Goal: Task Accomplishment & Management: Use online tool/utility

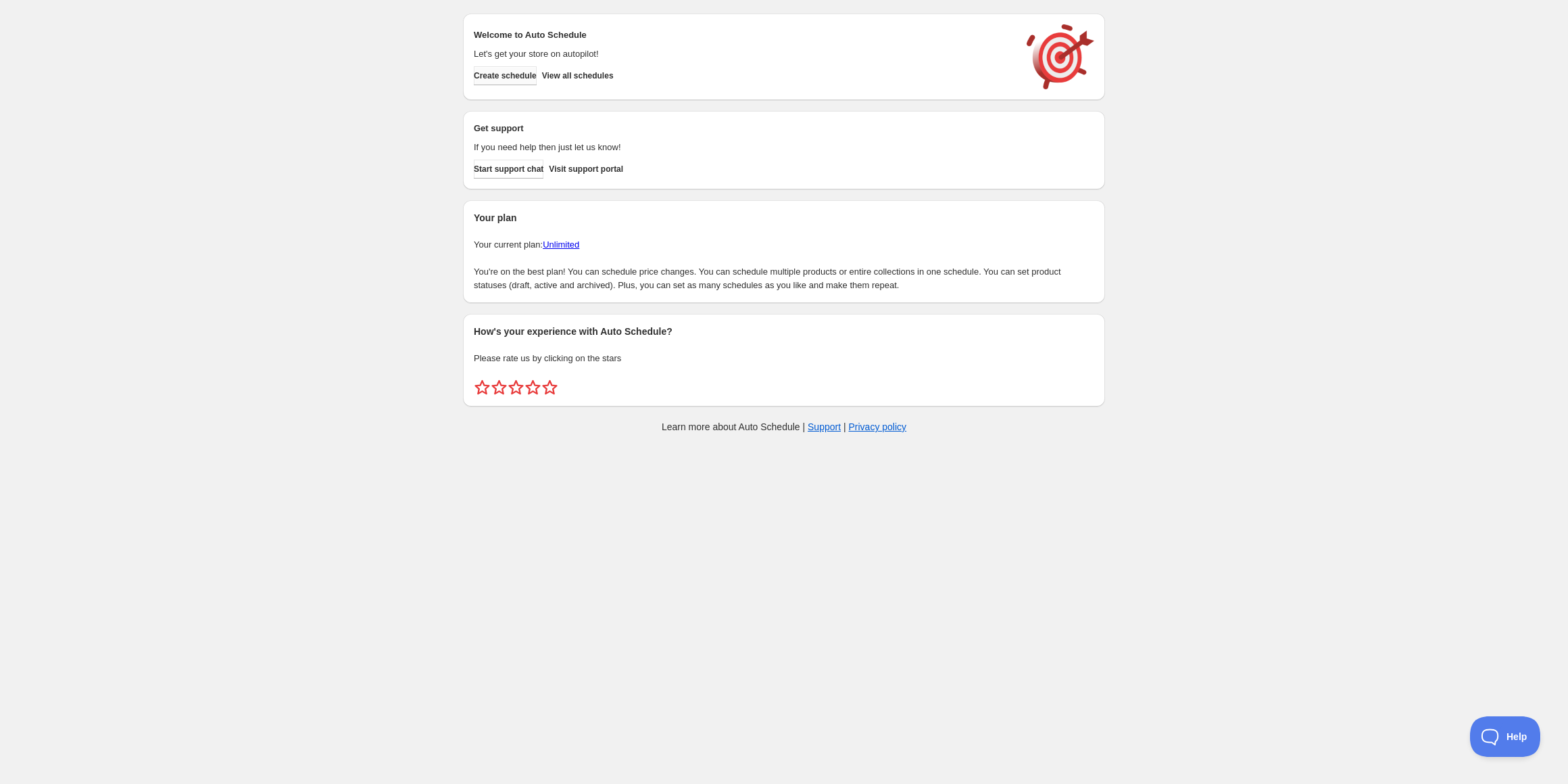
click at [535, 76] on span "Create schedule" at bounding box center [505, 75] width 62 height 11
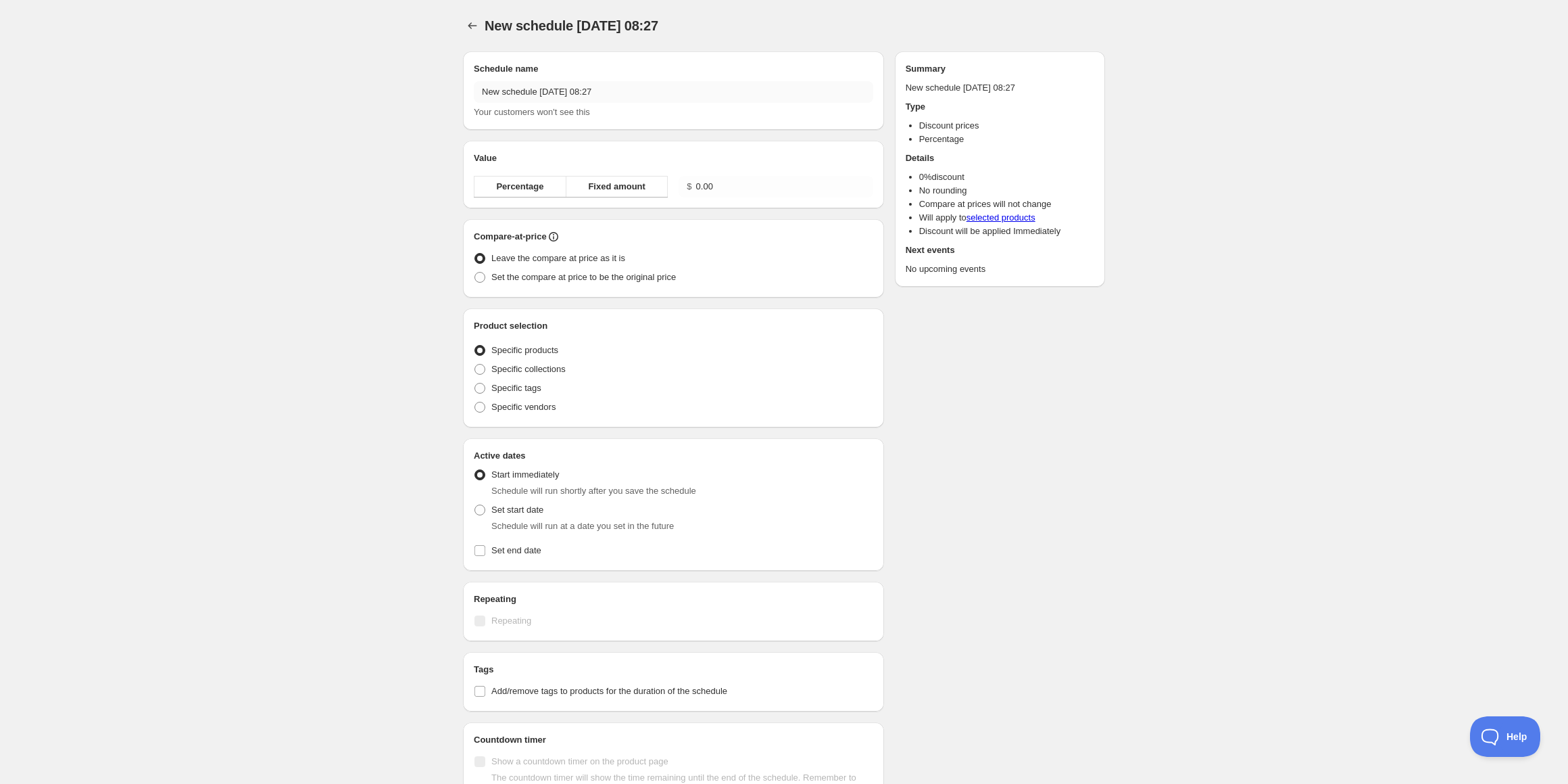
radio input "true"
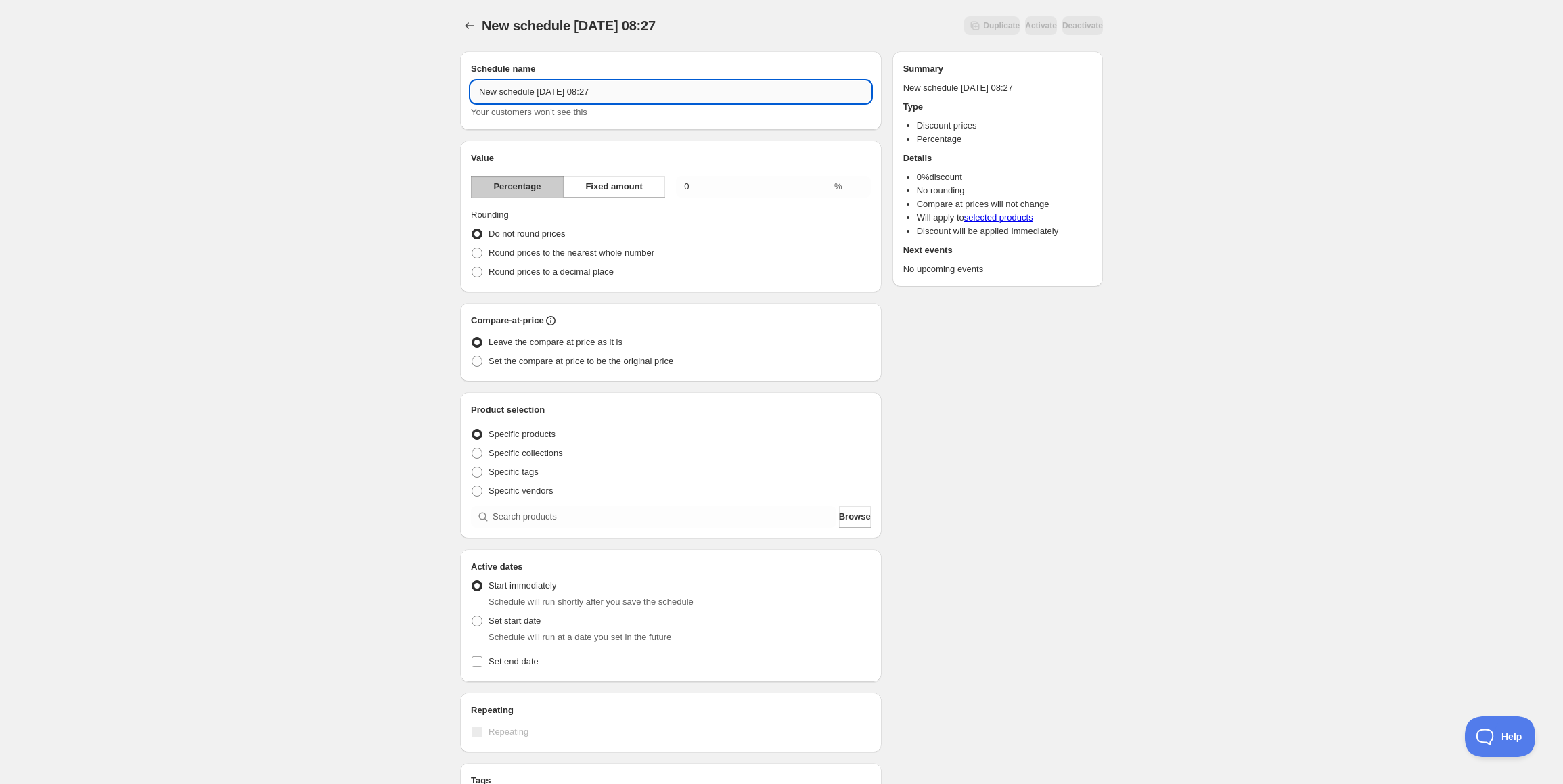
click at [551, 92] on input "New schedule [DATE] 08:27" at bounding box center [671, 92] width 400 height 21
type input "N"
type input "Thor 15% off"
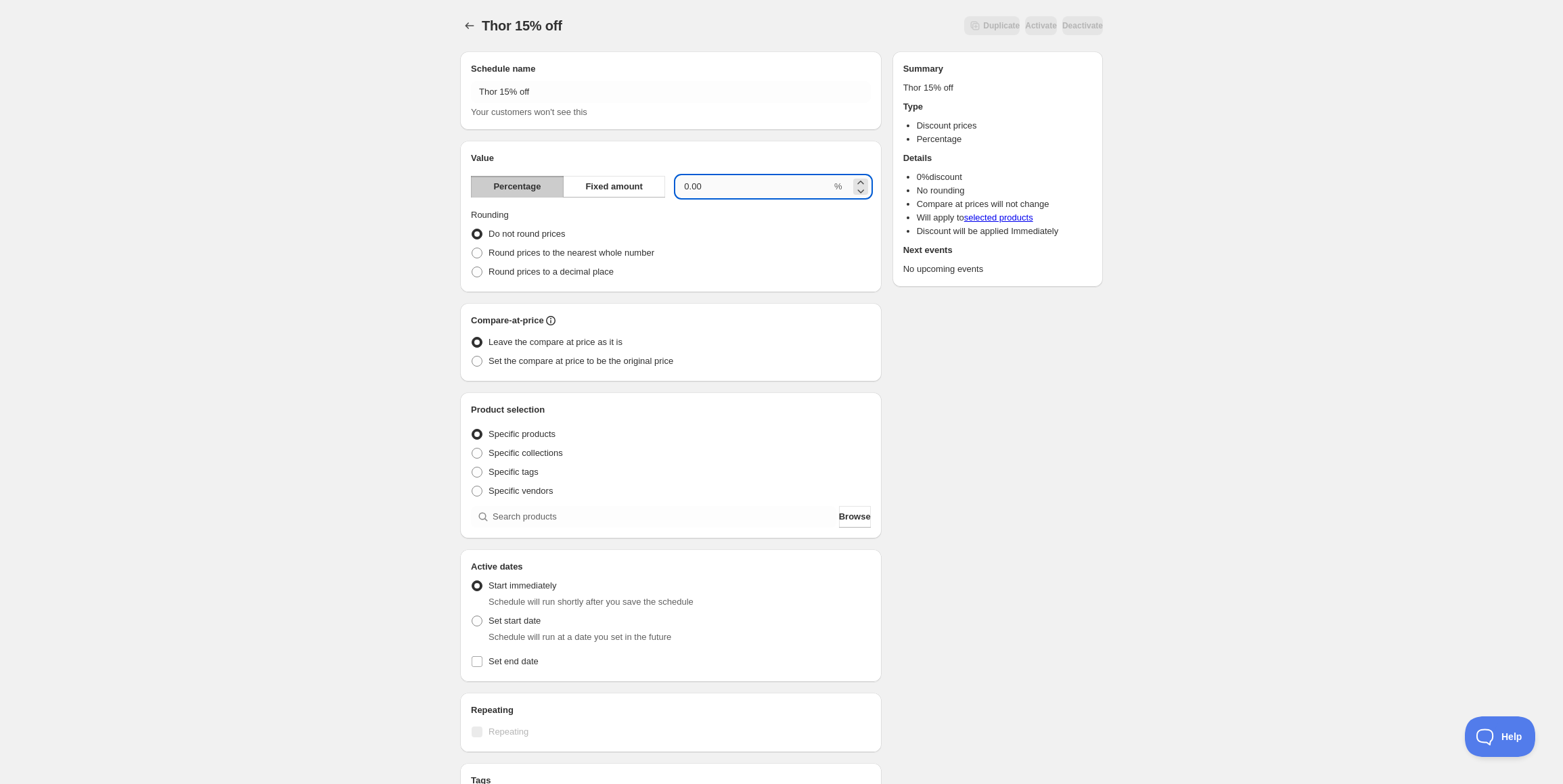
click at [725, 192] on input "0.00" at bounding box center [754, 186] width 156 height 21
type input "15"
click at [718, 233] on div "Do not round prices" at bounding box center [671, 234] width 400 height 19
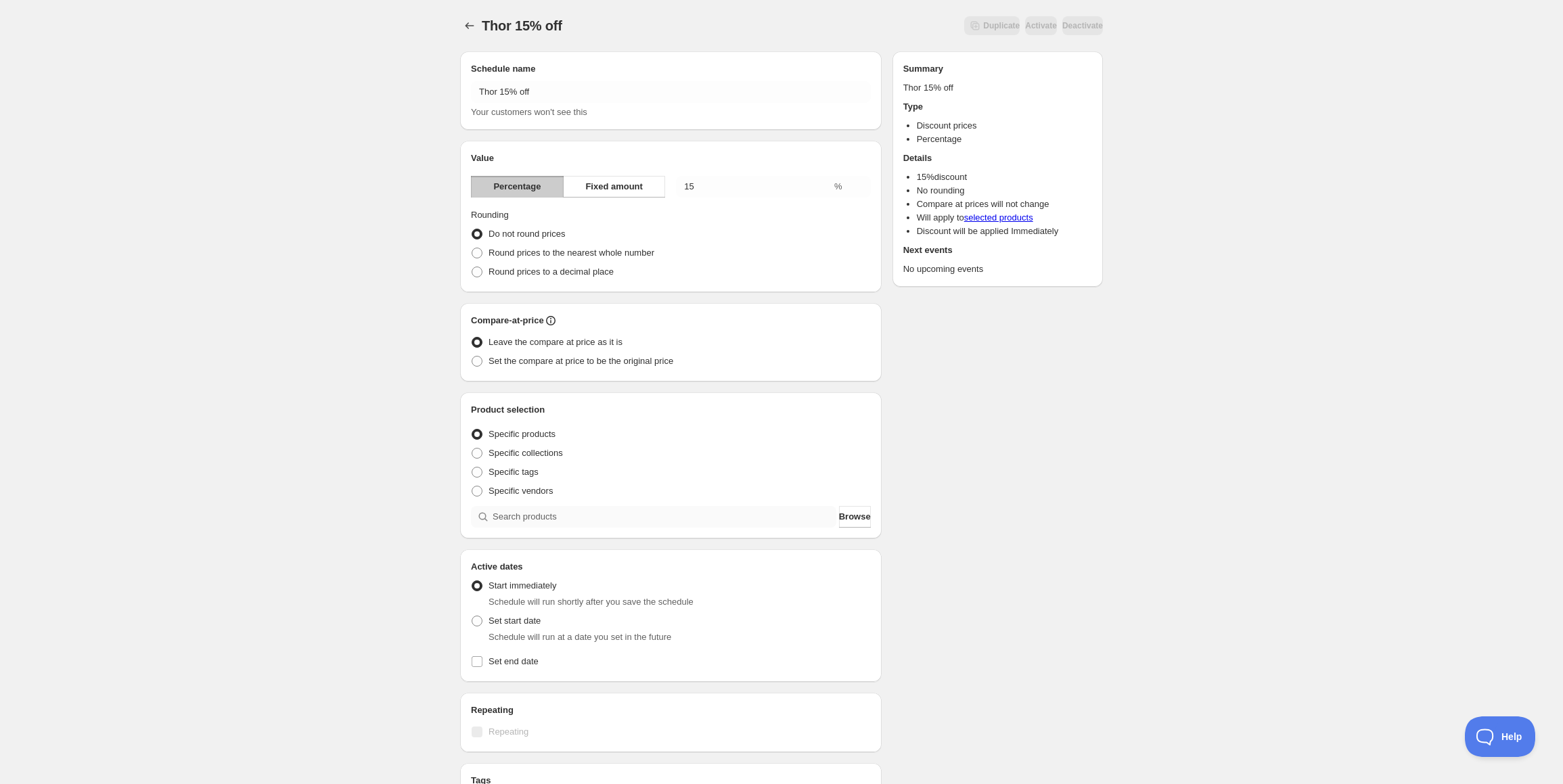
click at [492, 528] on div "Product selection Entity type Specific products Specific collections Specific t…" at bounding box center [671, 465] width 421 height 146
click at [858, 523] on span "Browse" at bounding box center [855, 517] width 32 height 14
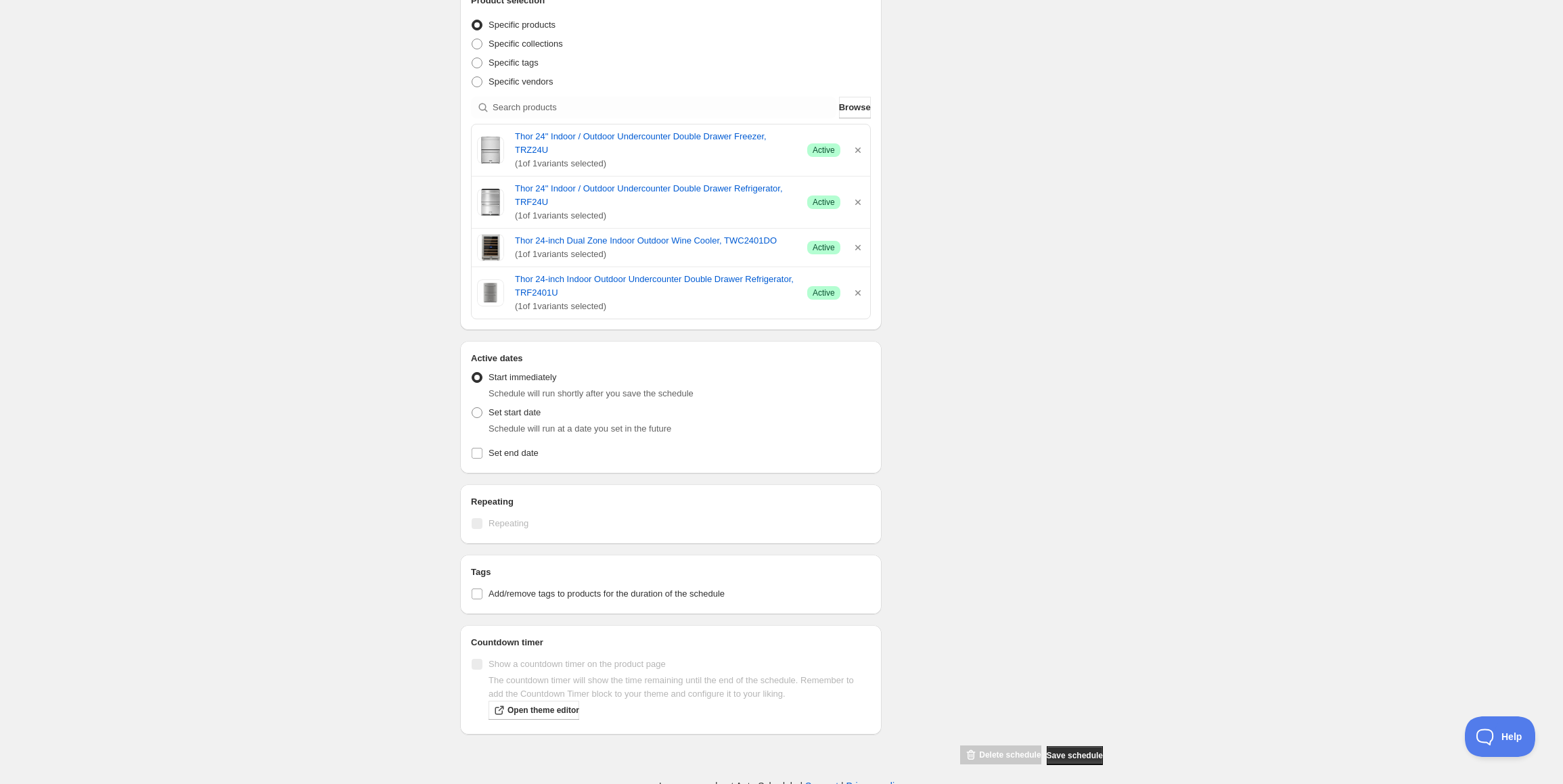
scroll to position [414, 0]
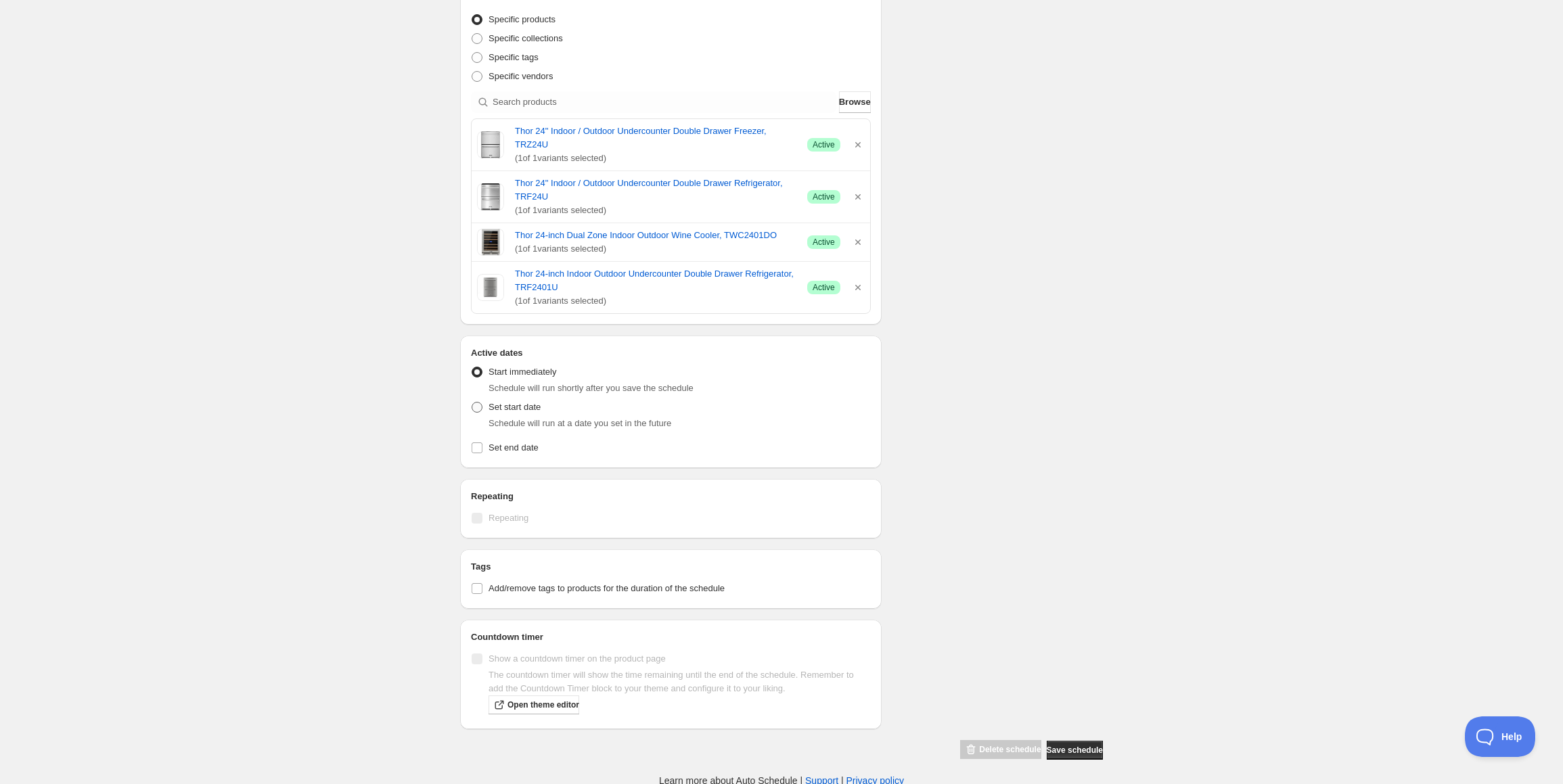
click at [479, 402] on span at bounding box center [477, 407] width 11 height 11
click at [473, 402] on input "Set start date" at bounding box center [472, 401] width 1 height 1
radio input "true"
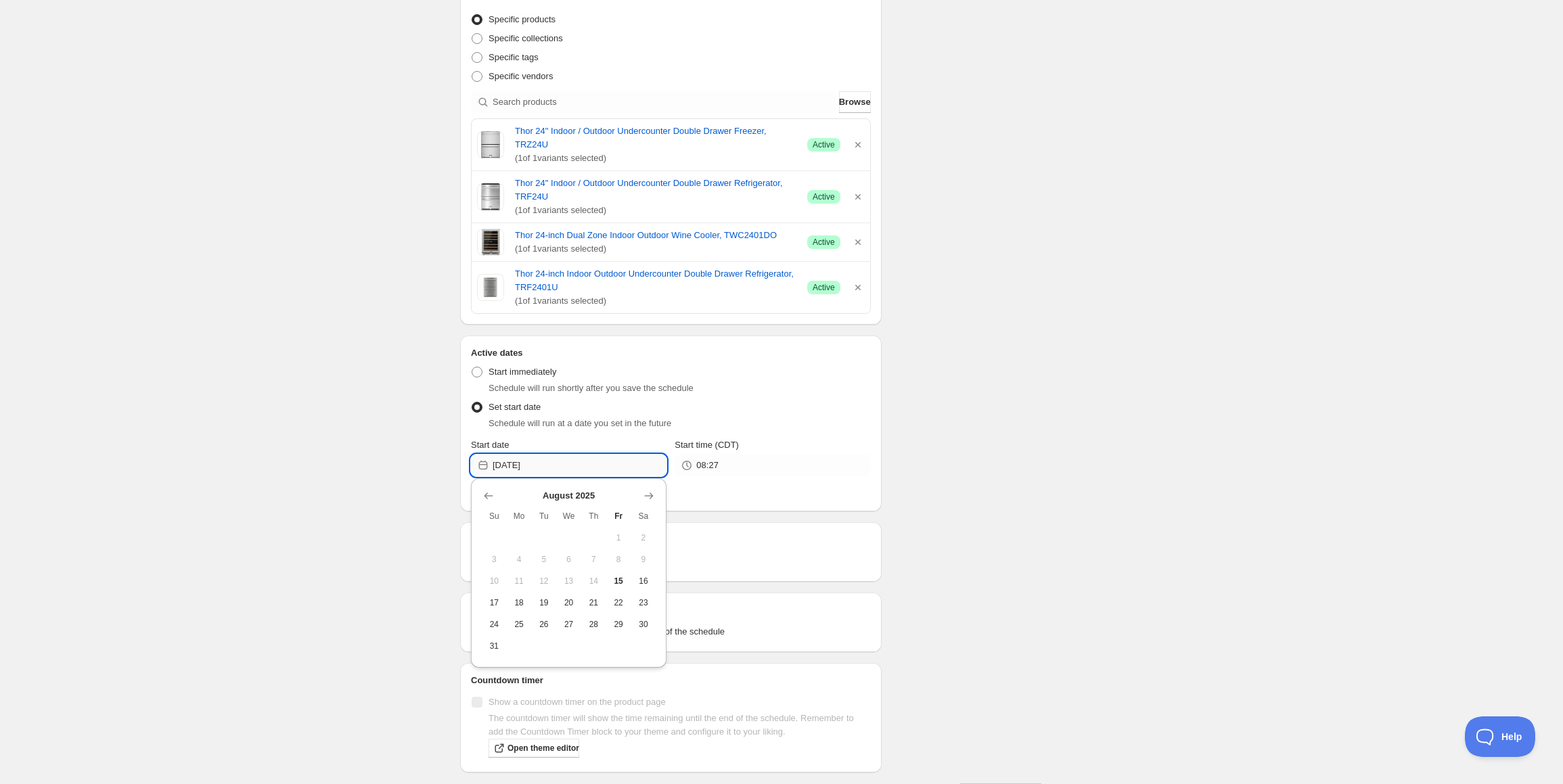
click at [576, 466] on input "[DATE]" at bounding box center [579, 465] width 174 height 21
click at [824, 488] on label "Set end date" at bounding box center [671, 491] width 400 height 19
click at [482, 488] on input "Set end date" at bounding box center [477, 490] width 11 height 11
checkbox input "true"
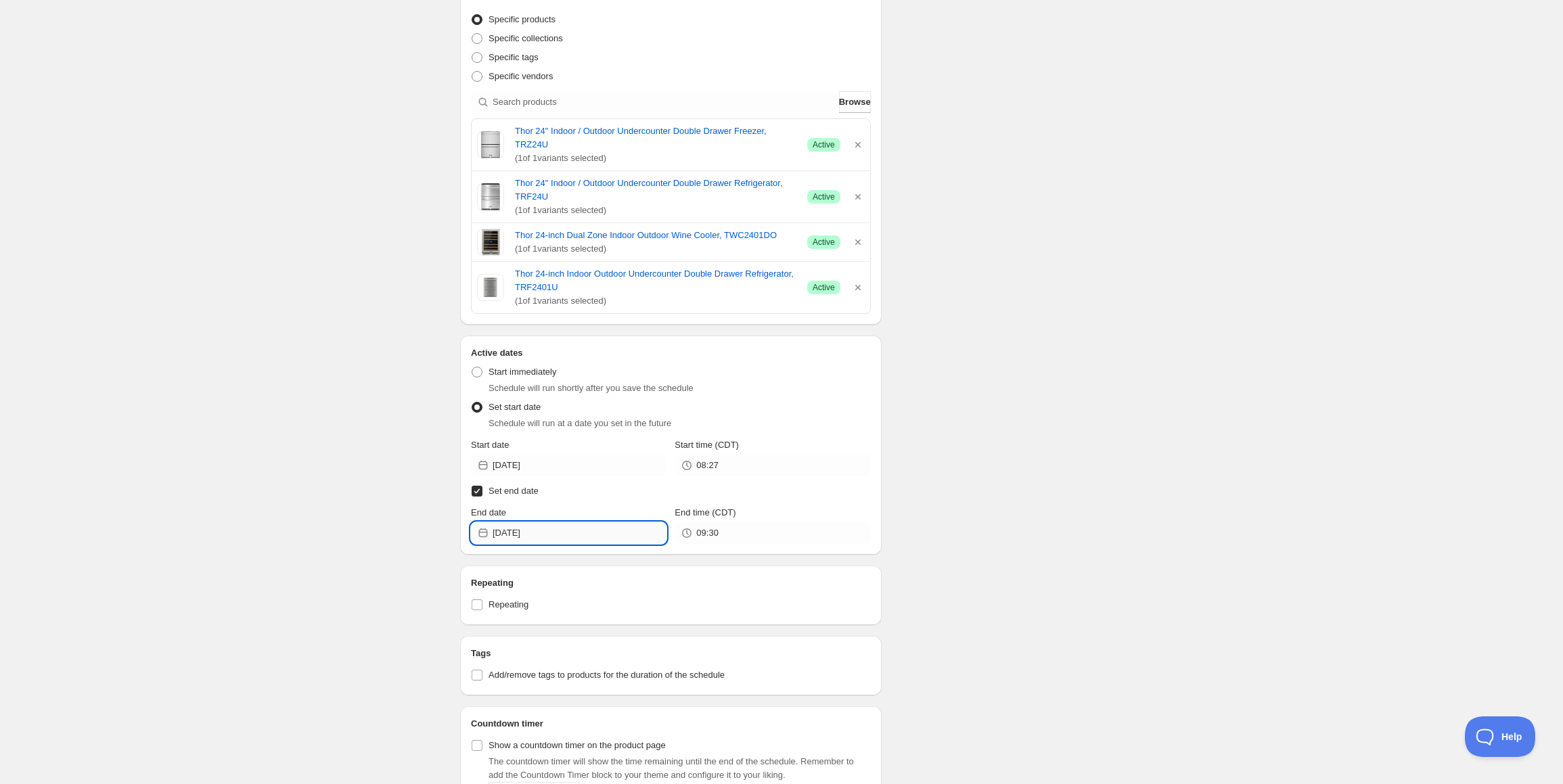
click at [582, 528] on input "[DATE]" at bounding box center [579, 532] width 174 height 21
click at [653, 556] on icon "Show next month, September 2025" at bounding box center [649, 563] width 14 height 14
drag, startPoint x: 620, startPoint y: 607, endPoint x: 667, endPoint y: 591, distance: 49.6
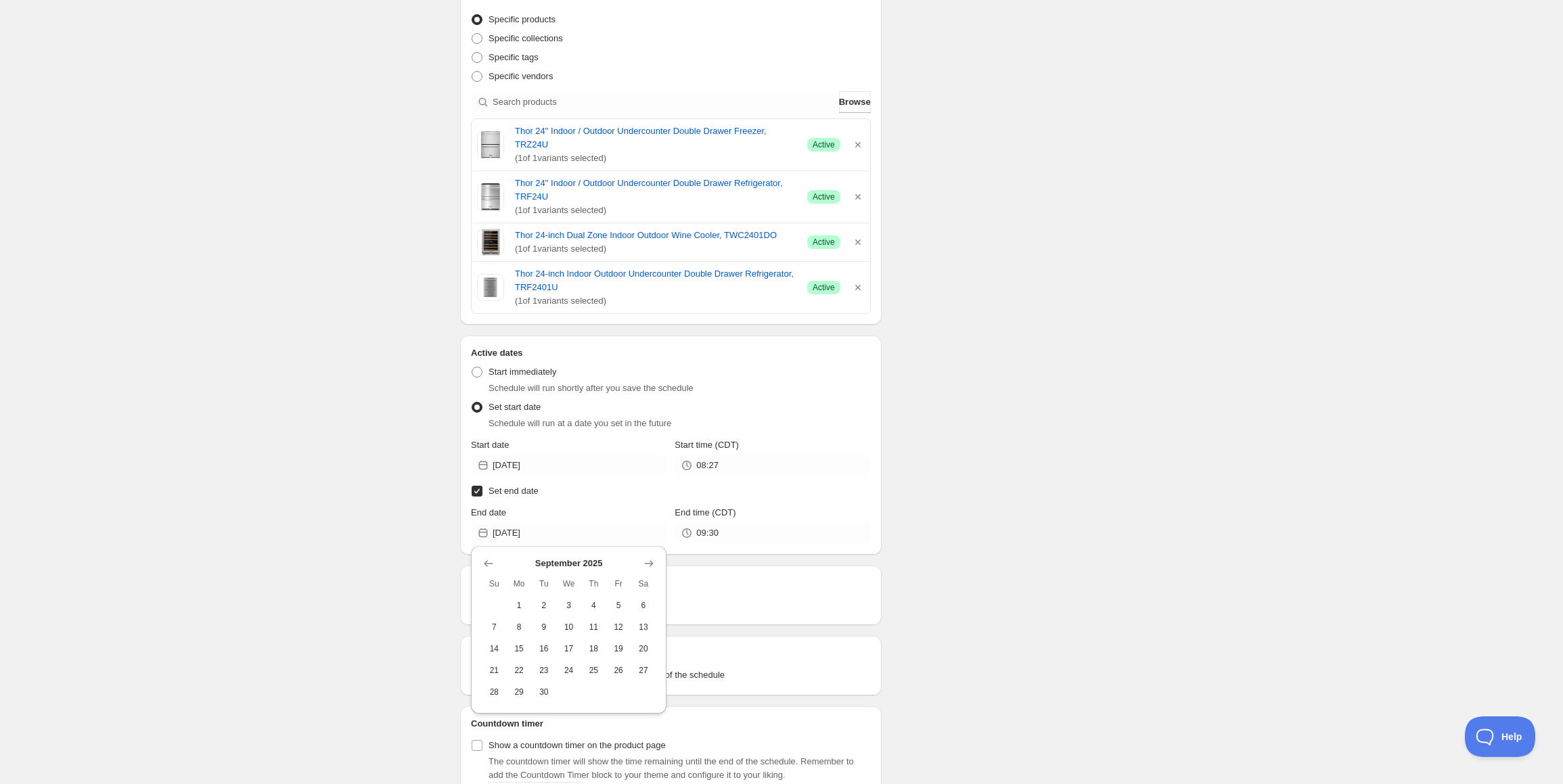
click at [619, 607] on span "5" at bounding box center [618, 605] width 15 height 11
type input "[DATE]"
click at [742, 531] on input "09:30" at bounding box center [783, 532] width 174 height 21
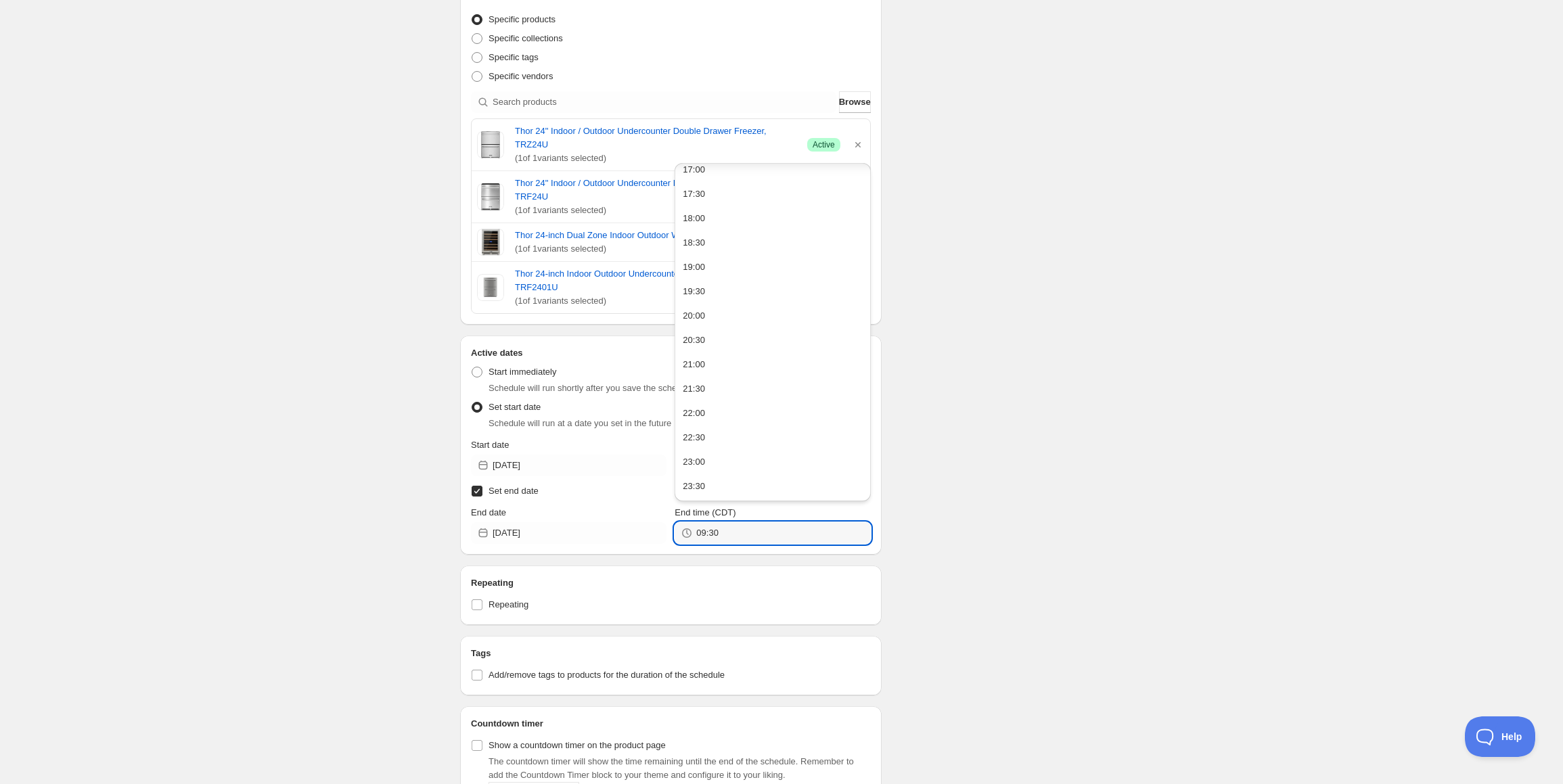
scroll to position [502, 0]
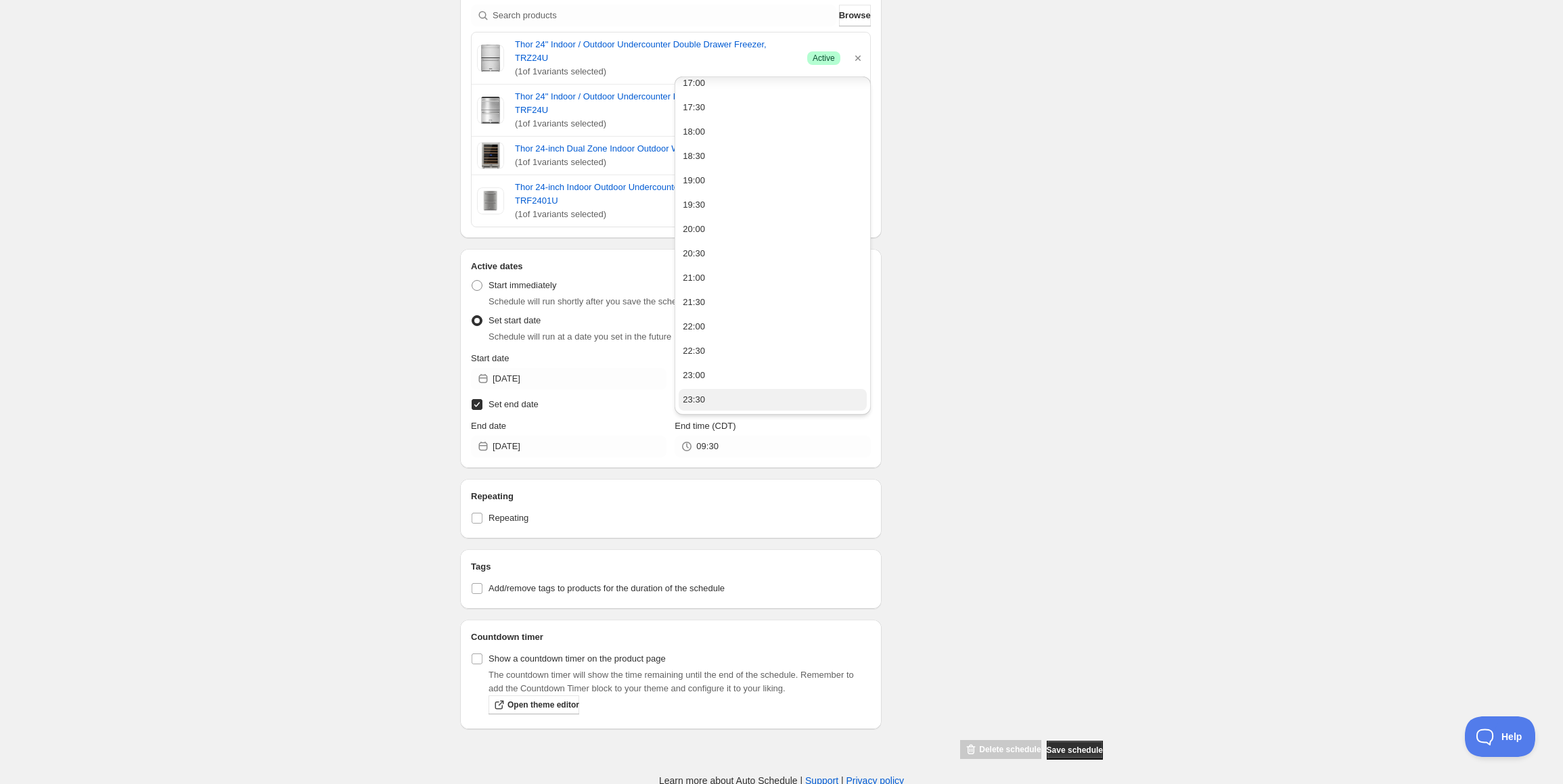
click at [715, 401] on button "23:30" at bounding box center [773, 399] width 188 height 21
type input "23:30"
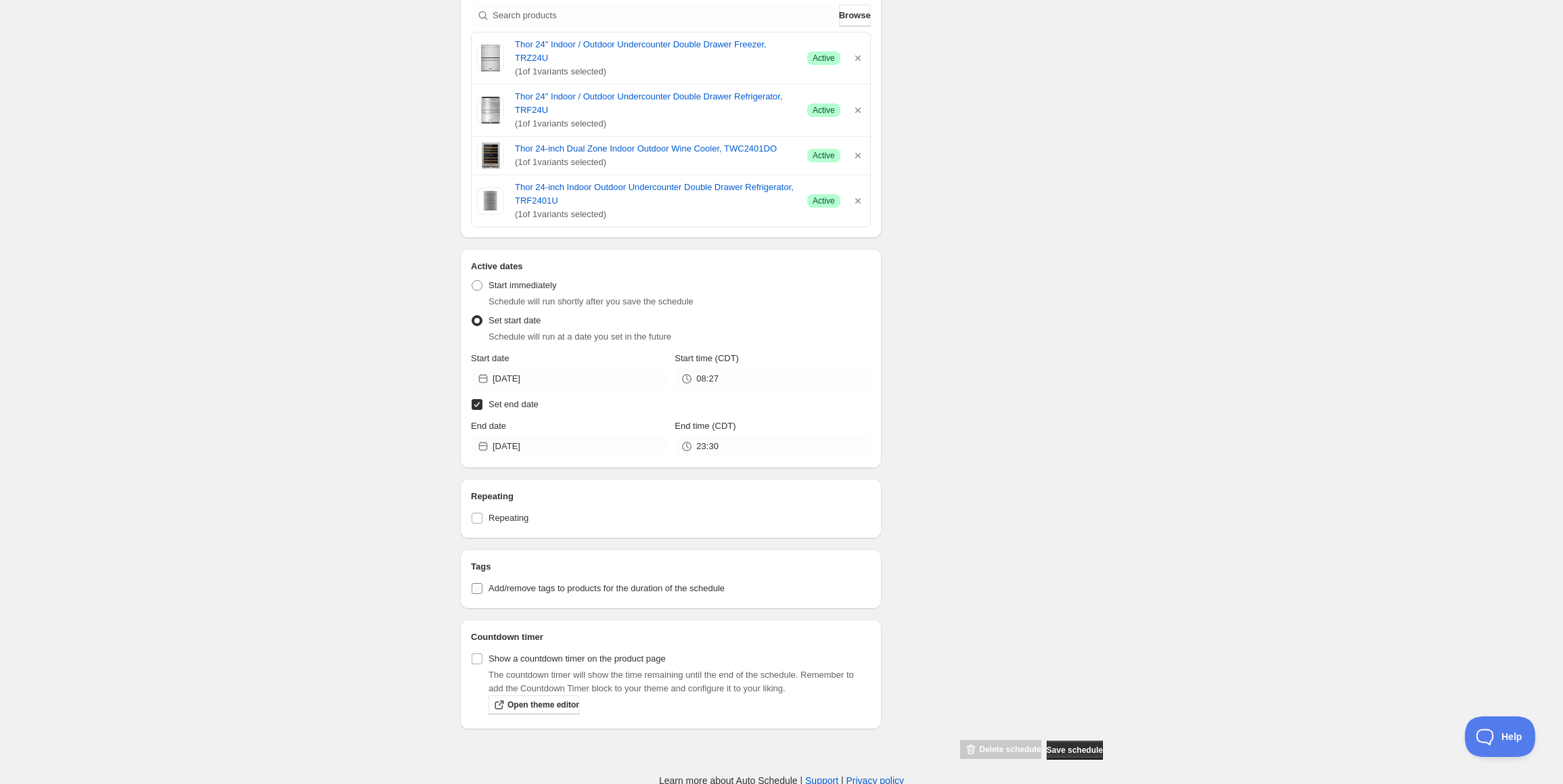
click at [478, 588] on input "Add/remove tags to products for the duration of the schedule" at bounding box center [477, 588] width 11 height 11
checkbox input "true"
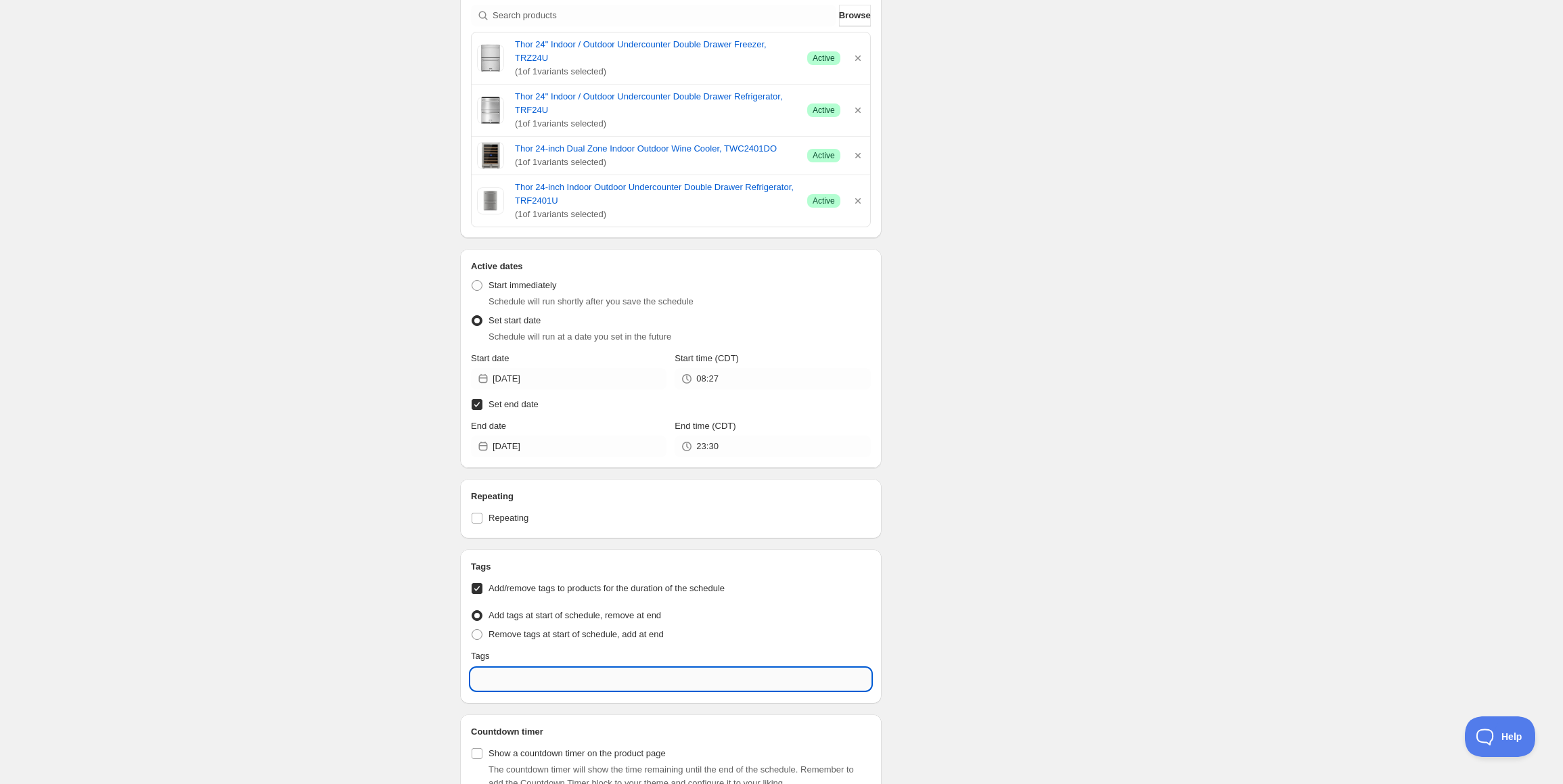
click at [490, 679] on input "text" at bounding box center [671, 679] width 400 height 21
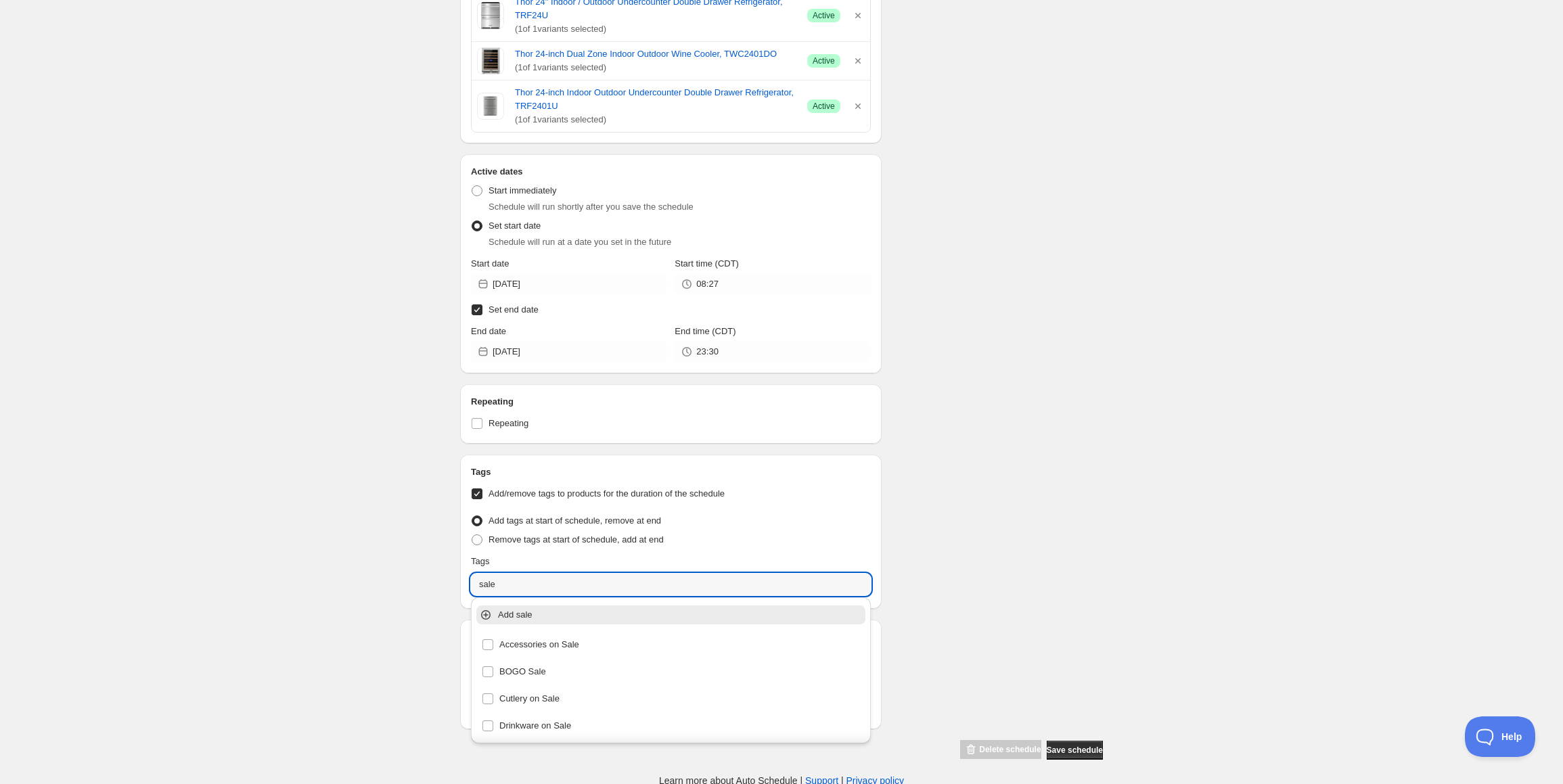
type input "sale"
click at [537, 582] on input "sale" at bounding box center [671, 584] width 400 height 21
click at [508, 585] on input "sale" at bounding box center [671, 584] width 400 height 21
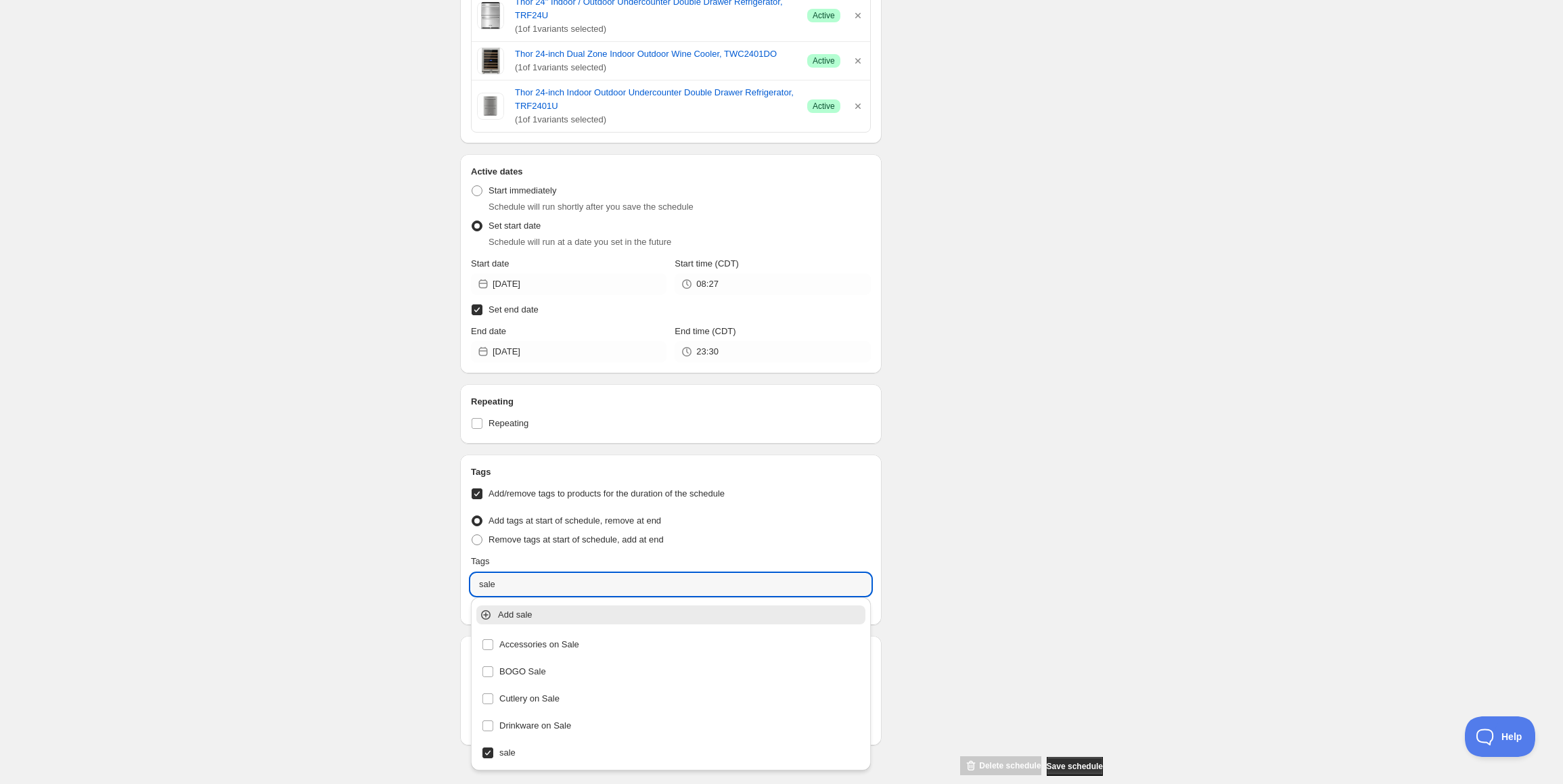
scroll to position [613, 0]
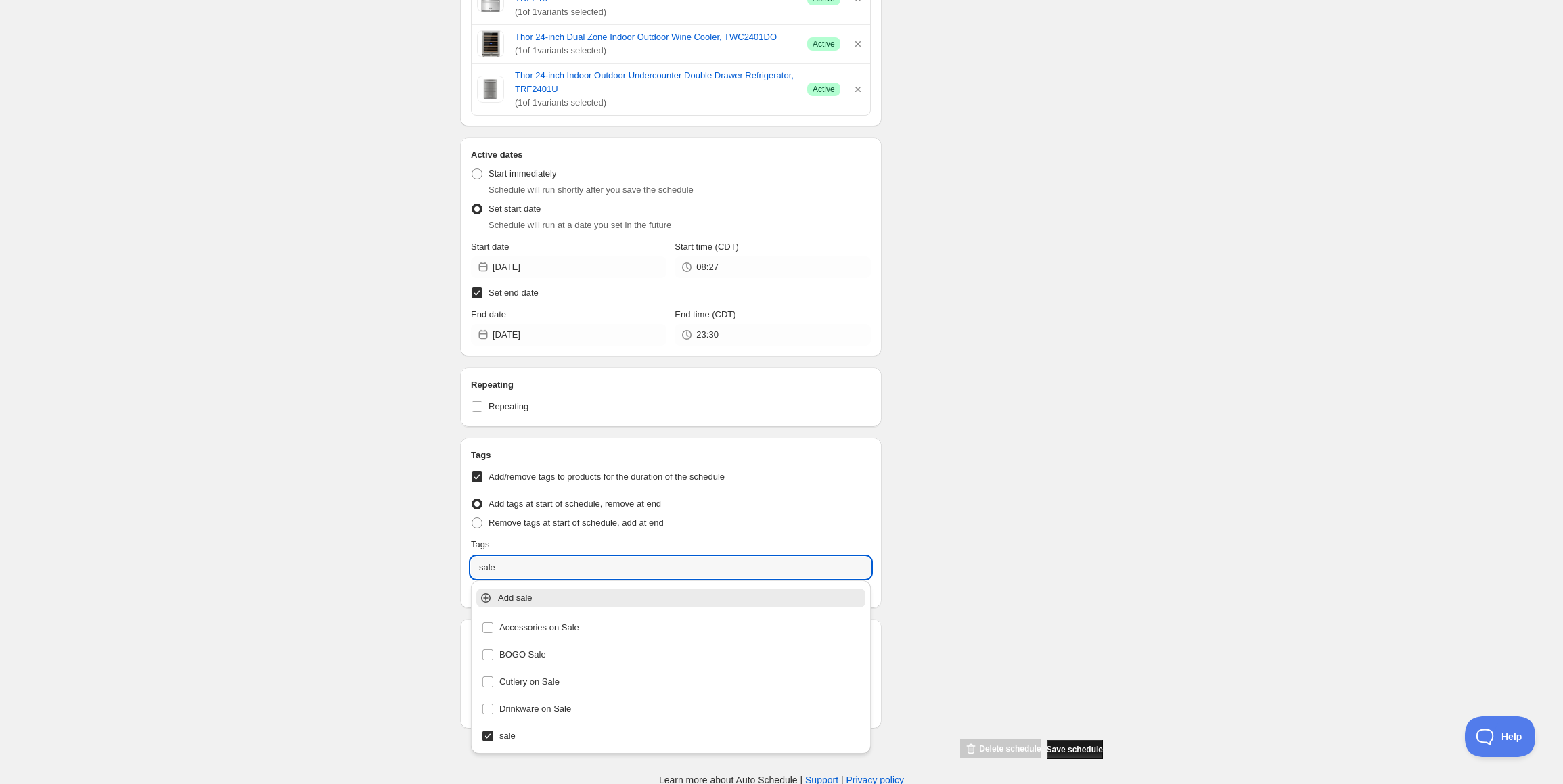
click at [1085, 740] on button "Save schedule" at bounding box center [1076, 750] width 57 height 19
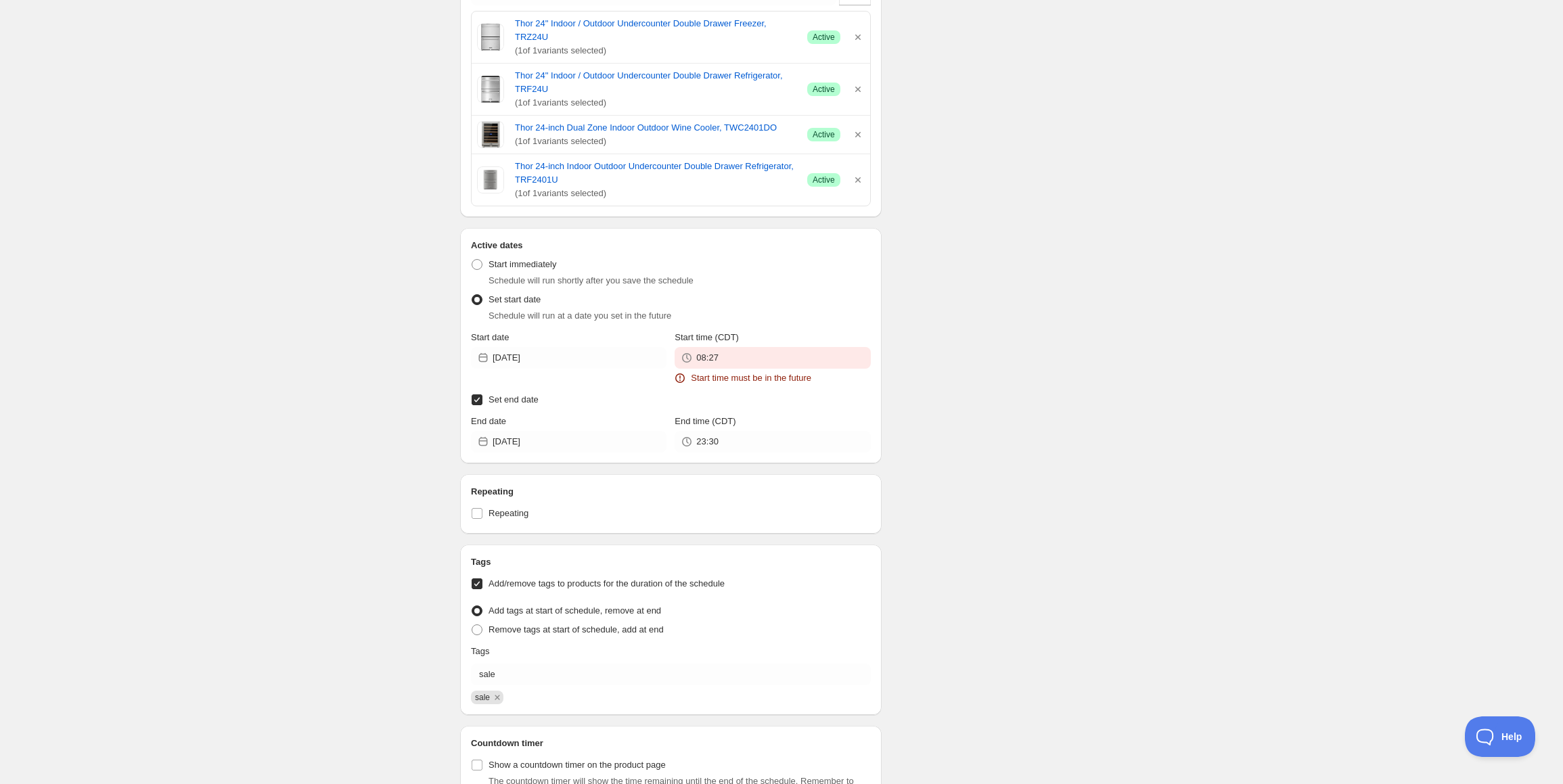
scroll to position [704, 0]
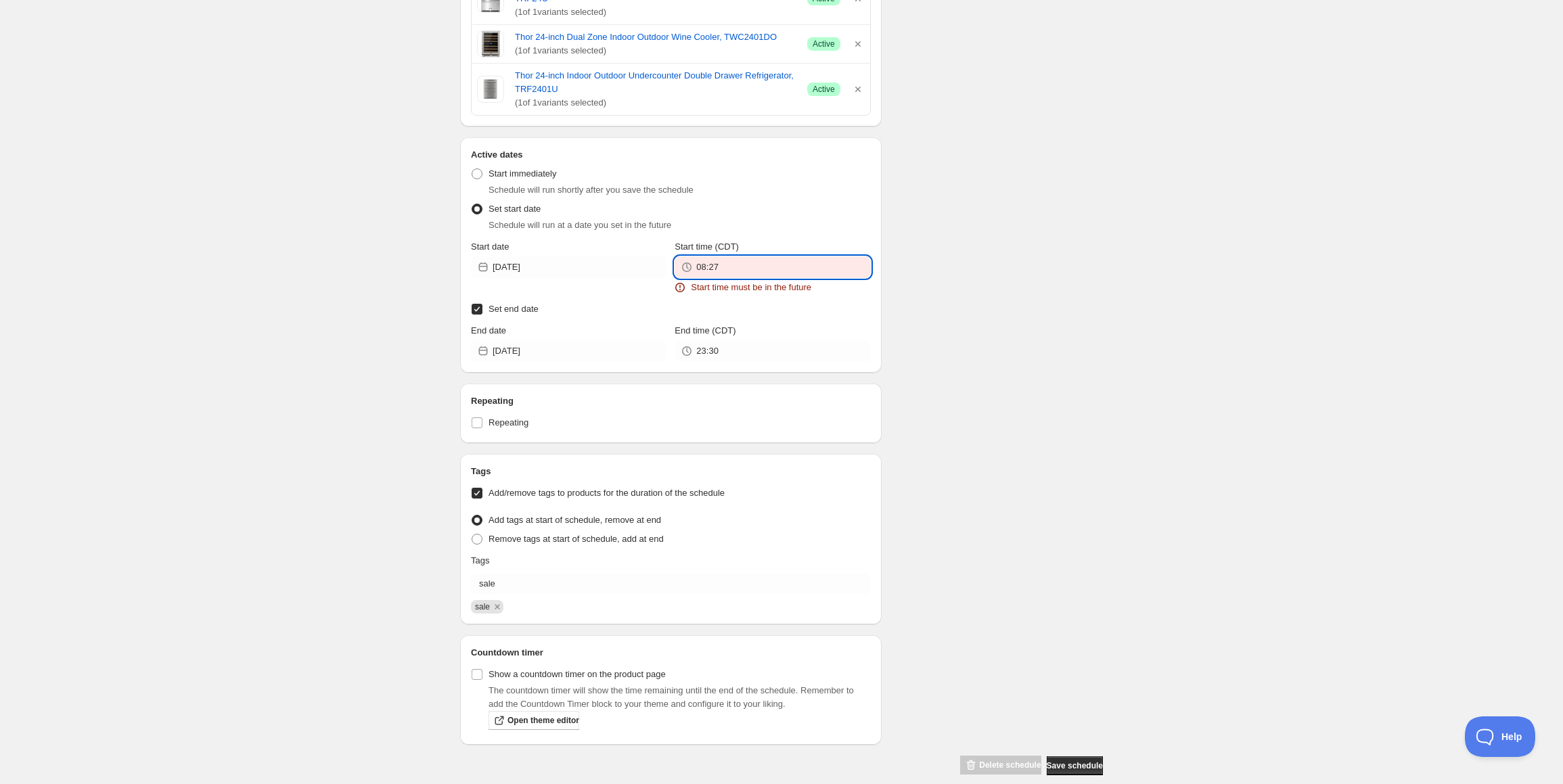
click at [737, 271] on input "08:27" at bounding box center [783, 267] width 174 height 21
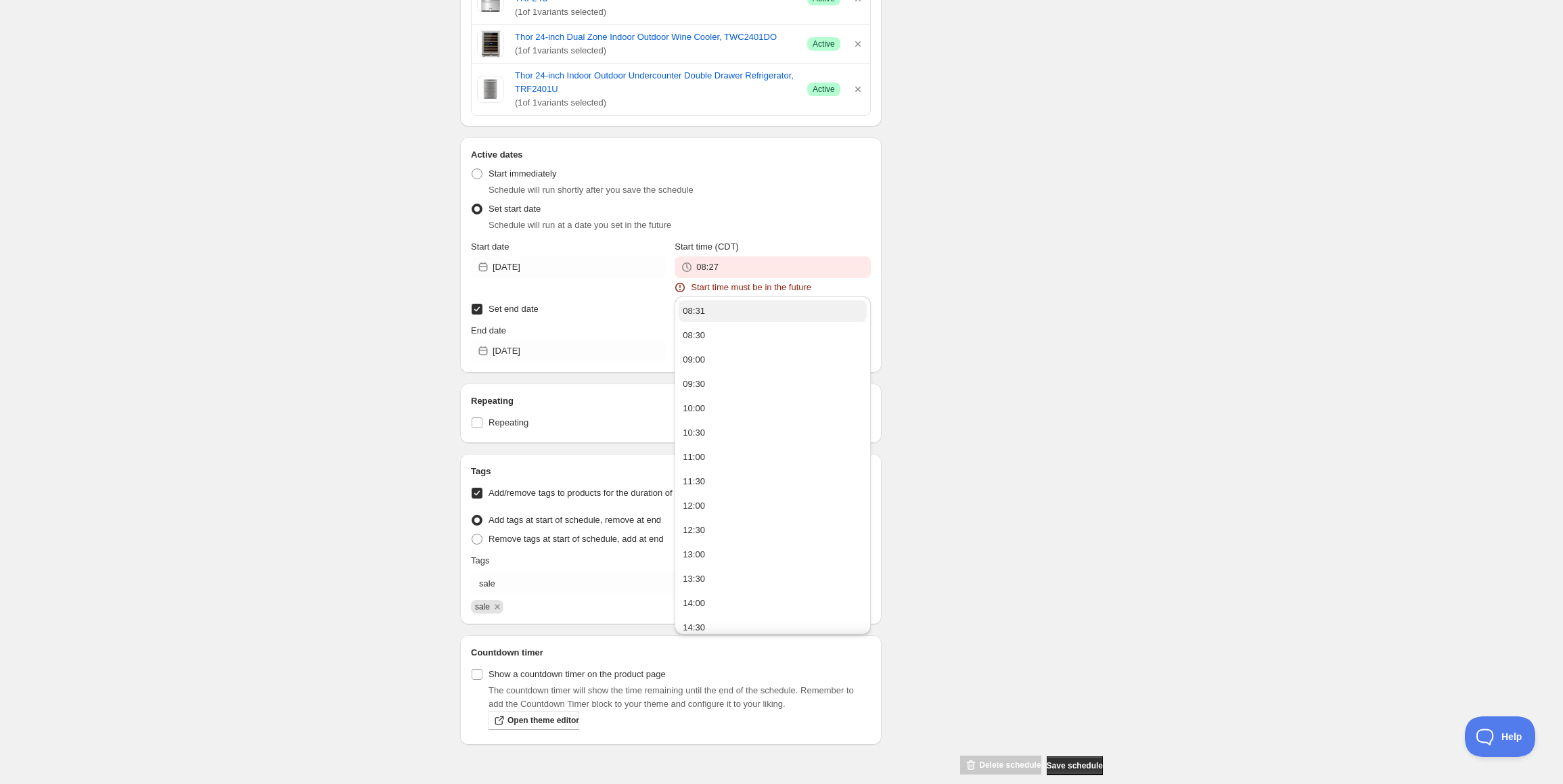
click at [706, 311] on button "08:31" at bounding box center [773, 311] width 188 height 21
click at [1076, 763] on span "Save schedule" at bounding box center [1076, 765] width 57 height 11
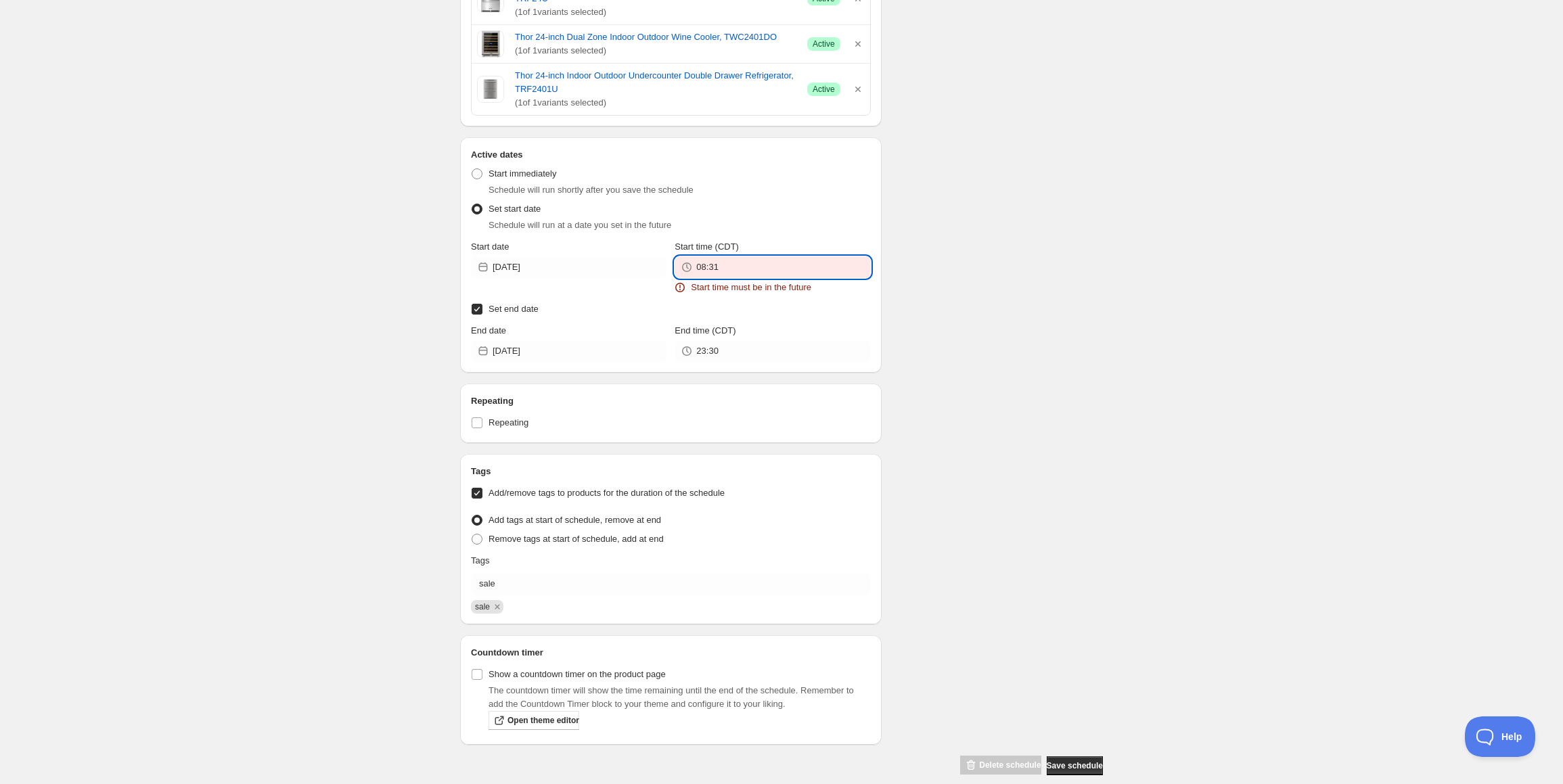
click at [786, 270] on input "08:31" at bounding box center [783, 267] width 174 height 21
click at [693, 312] on div "08:32" at bounding box center [694, 312] width 22 height 14
type input "08:32"
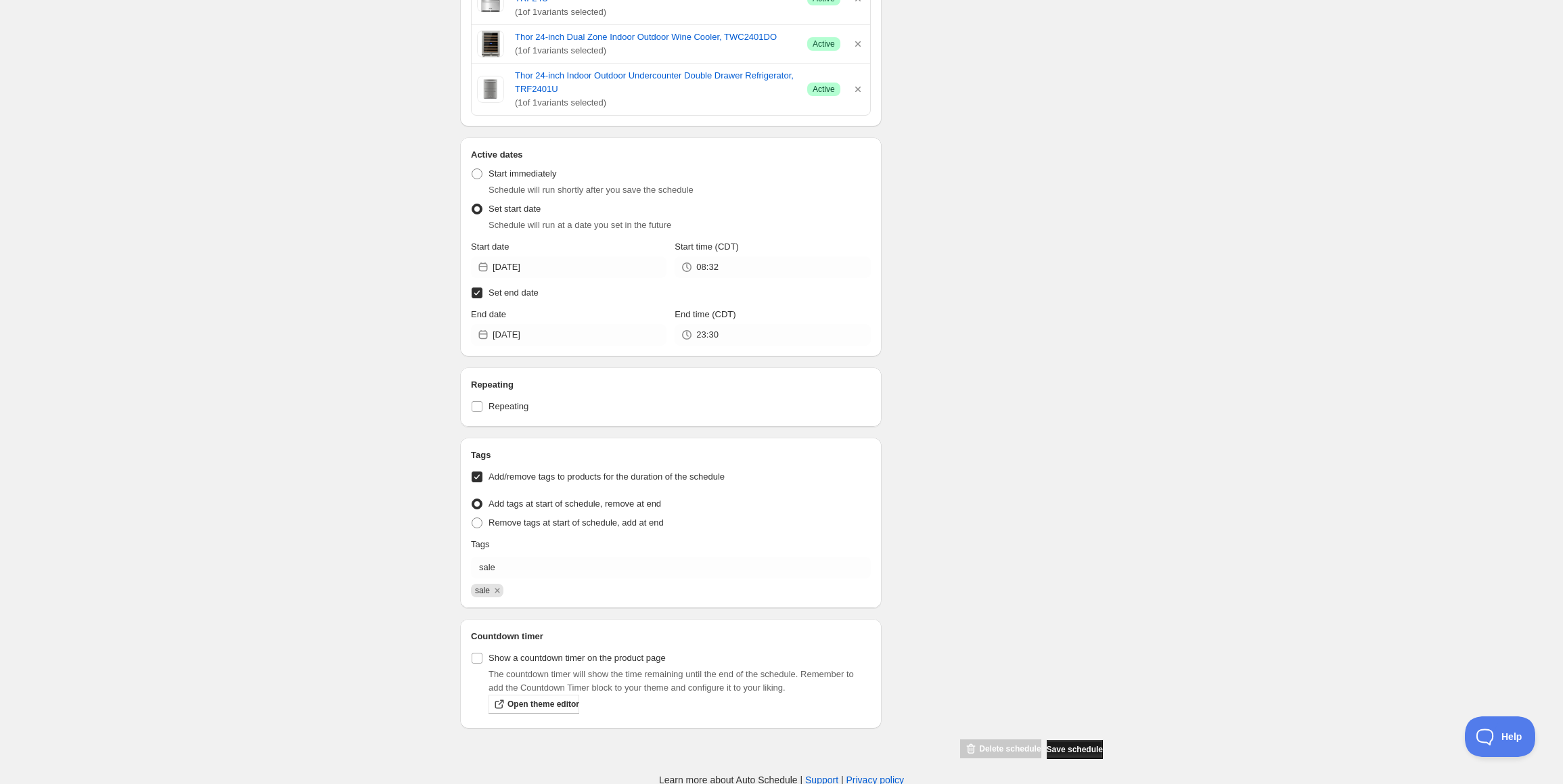
click at [1065, 747] on span "Save schedule" at bounding box center [1076, 749] width 57 height 11
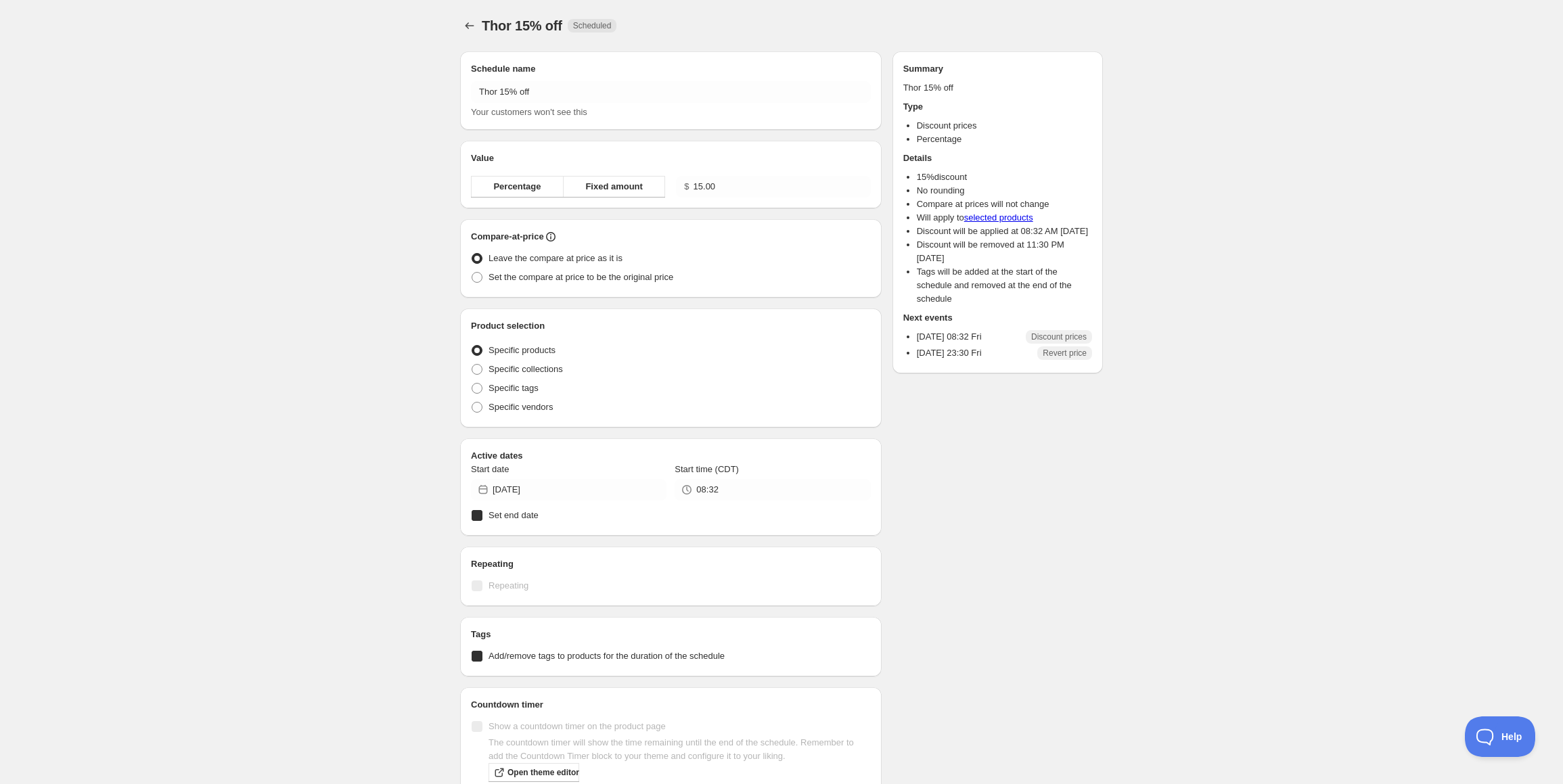
radio input "true"
checkbox input "true"
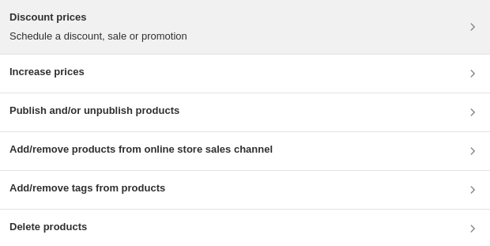
click at [79, 43] on p "Schedule a discount, sale or promotion" at bounding box center [98, 36] width 178 height 16
